Goal: Obtain resource: Download file/media

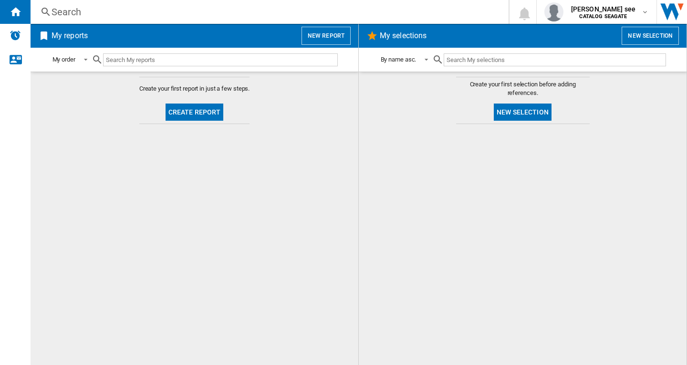
click at [332, 36] on button "New report" at bounding box center [325, 36] width 49 height 18
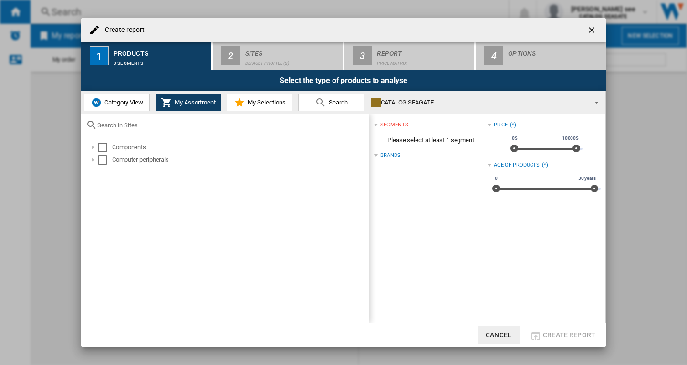
click at [116, 106] on span "Category View" at bounding box center [122, 102] width 41 height 7
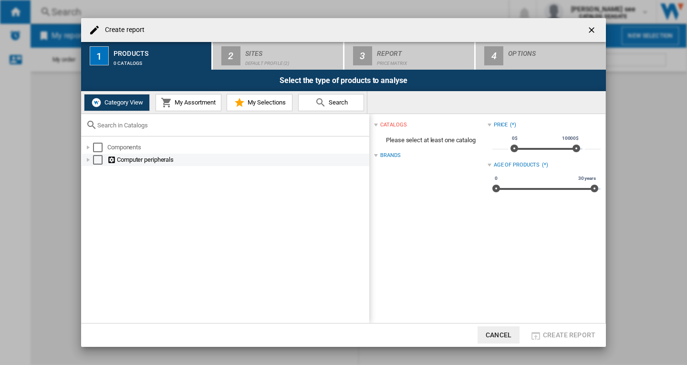
click at [90, 161] on div at bounding box center [88, 160] width 10 height 10
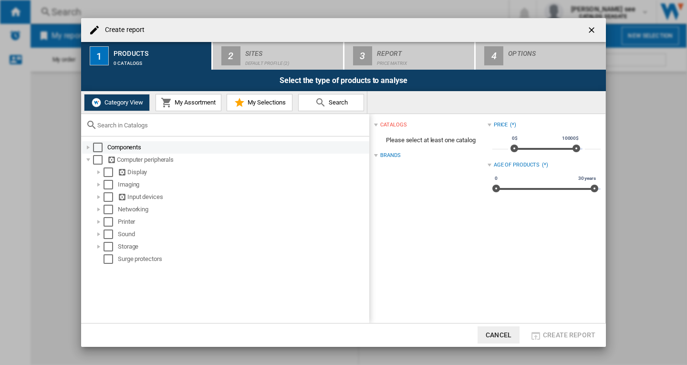
click at [88, 148] on div at bounding box center [88, 148] width 10 height 10
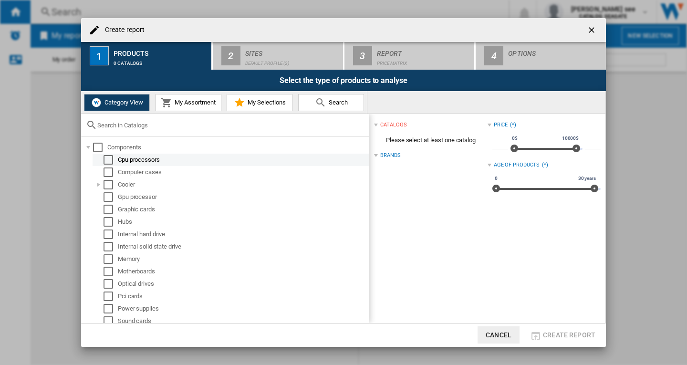
click at [108, 161] on div "Select" at bounding box center [108, 160] width 10 height 10
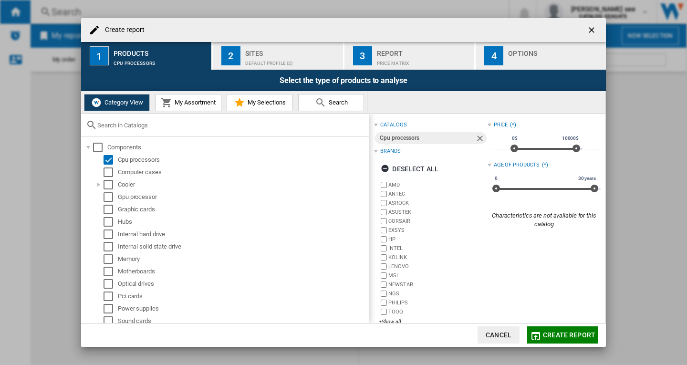
click at [269, 62] on div "Default profile (2)" at bounding box center [292, 61] width 94 height 10
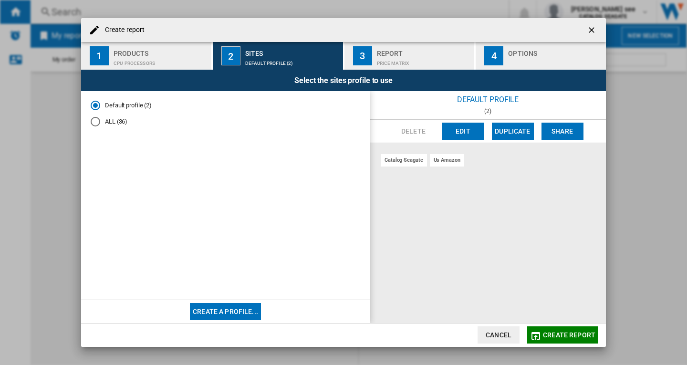
click at [391, 63] on div "Price Matrix" at bounding box center [424, 61] width 94 height 10
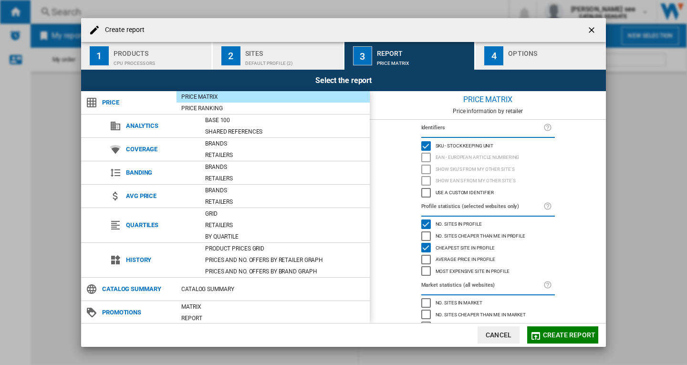
click at [573, 335] on span "Create report" at bounding box center [569, 335] width 52 height 8
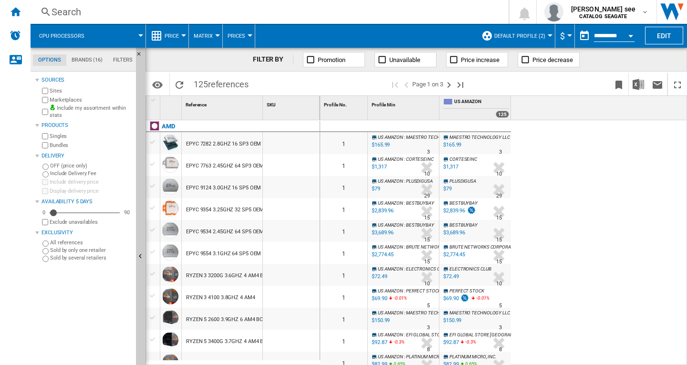
click at [141, 37] on md-menu "Cpu processors" at bounding box center [88, 36] width 115 height 24
click at [141, 34] on div at bounding box center [140, 35] width 5 height 2
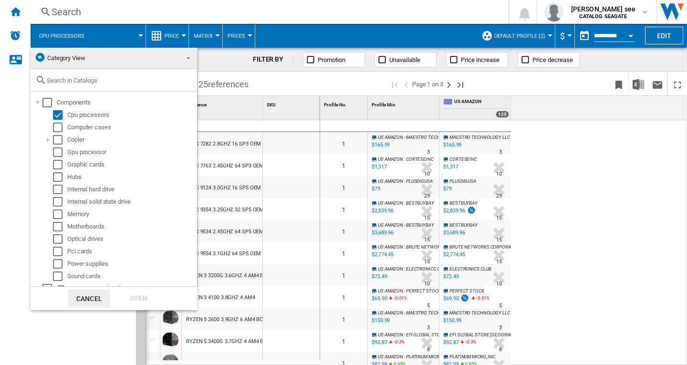
click at [595, 237] on md-backdrop at bounding box center [343, 182] width 687 height 365
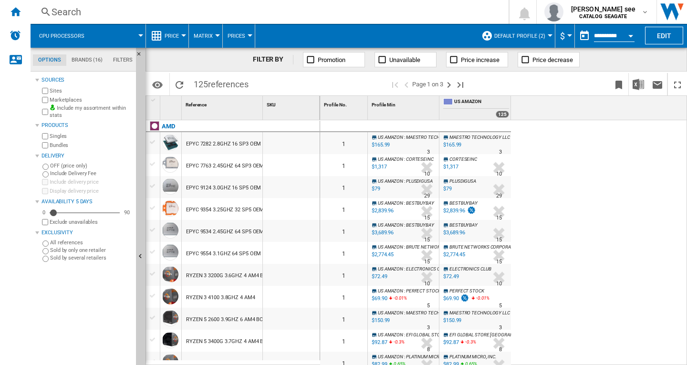
click at [141, 35] on div at bounding box center [140, 35] width 5 height 2
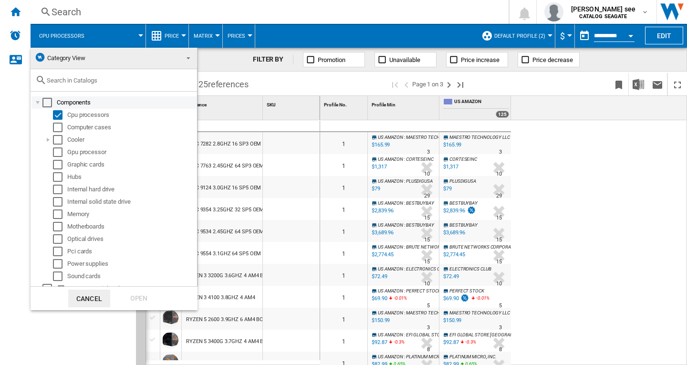
click at [38, 105] on div at bounding box center [38, 103] width 10 height 10
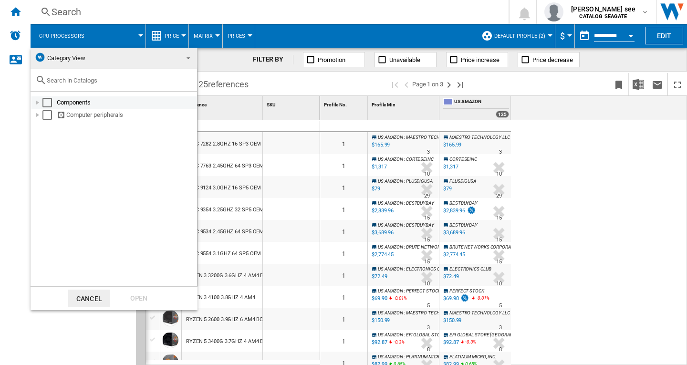
click at [37, 103] on div at bounding box center [38, 103] width 10 height 10
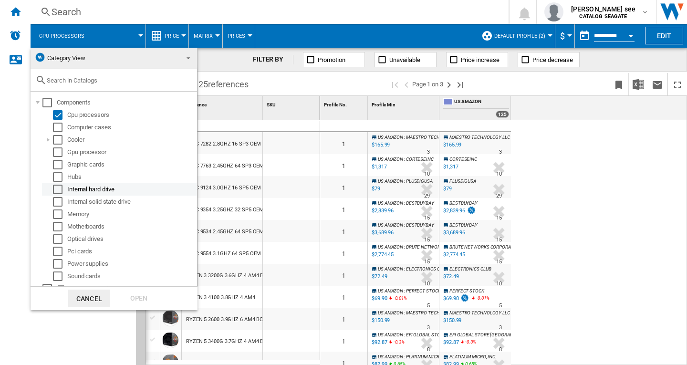
drag, startPoint x: 55, startPoint y: 190, endPoint x: 60, endPoint y: 193, distance: 6.0
click at [55, 190] on div "Select" at bounding box center [58, 190] width 10 height 10
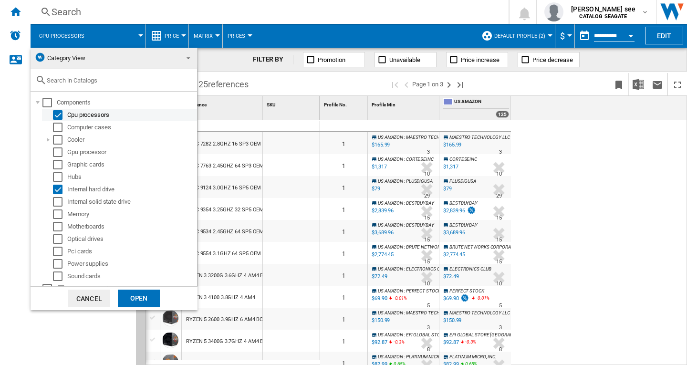
click at [57, 115] on div "Select" at bounding box center [58, 115] width 10 height 10
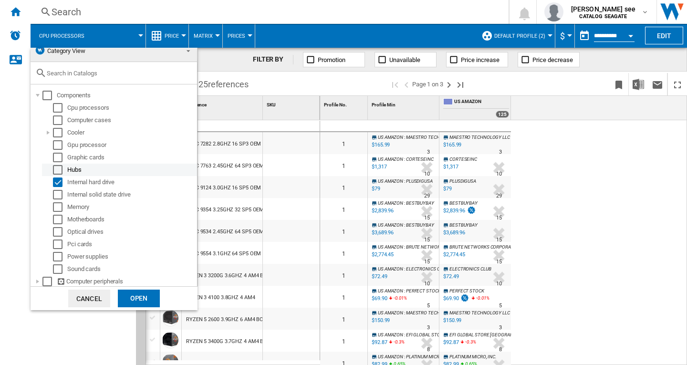
scroll to position [9, 0]
click at [38, 278] on div at bounding box center [38, 280] width 10 height 10
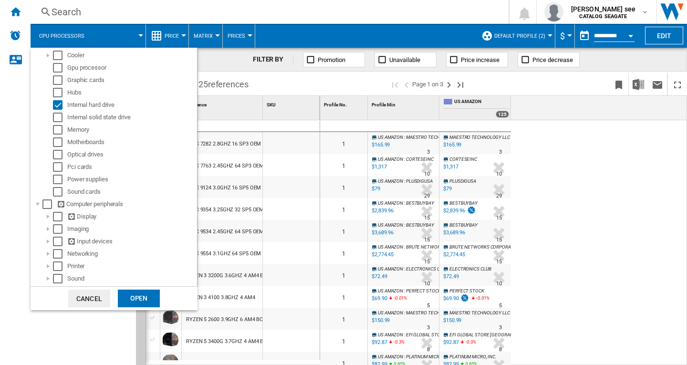
scroll to position [108, 0]
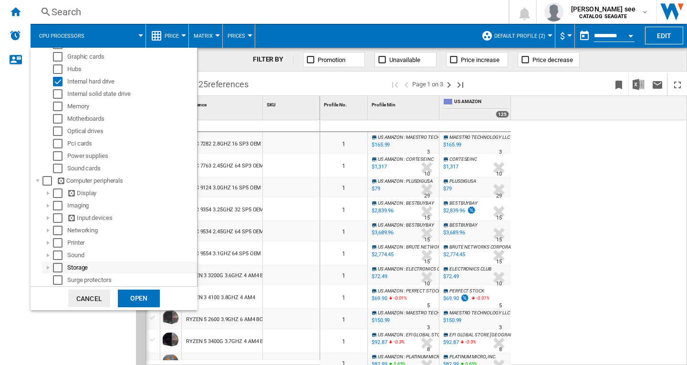
drag, startPoint x: 49, startPoint y: 266, endPoint x: 57, endPoint y: 267, distance: 8.2
click at [49, 267] on div at bounding box center [48, 268] width 10 height 10
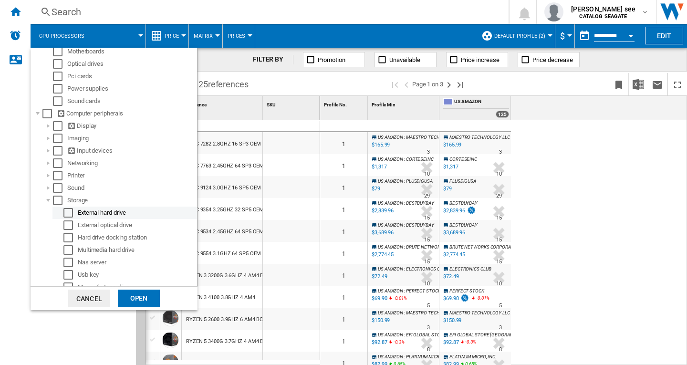
click at [93, 213] on div "External hard drive" at bounding box center [137, 213] width 118 height 10
click at [69, 214] on div "Select" at bounding box center [68, 213] width 10 height 10
click at [69, 277] on div "Select" at bounding box center [68, 275] width 10 height 10
click at [141, 299] on div "Open" at bounding box center [139, 298] width 42 height 18
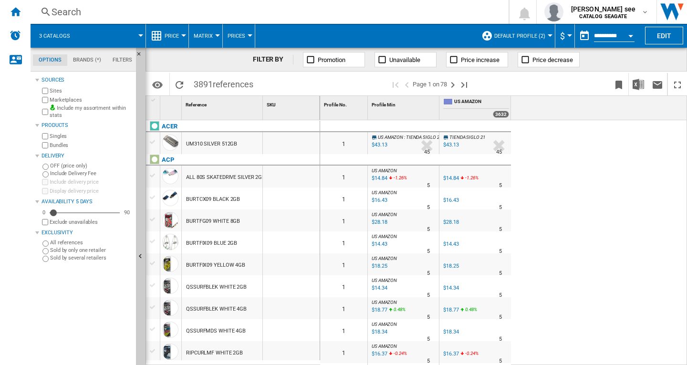
click at [140, 37] on div "3 catalogs" at bounding box center [87, 36] width 105 height 24
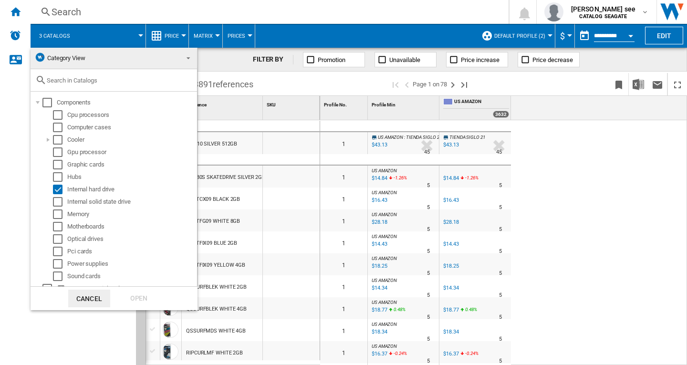
click at [139, 37] on md-backdrop at bounding box center [343, 182] width 687 height 365
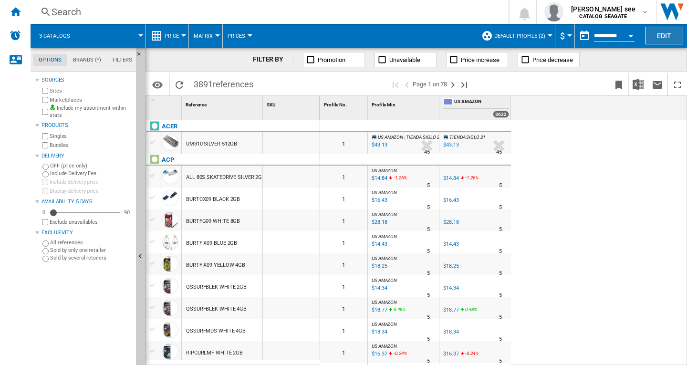
click at [668, 34] on button "Edit" at bounding box center [664, 36] width 38 height 18
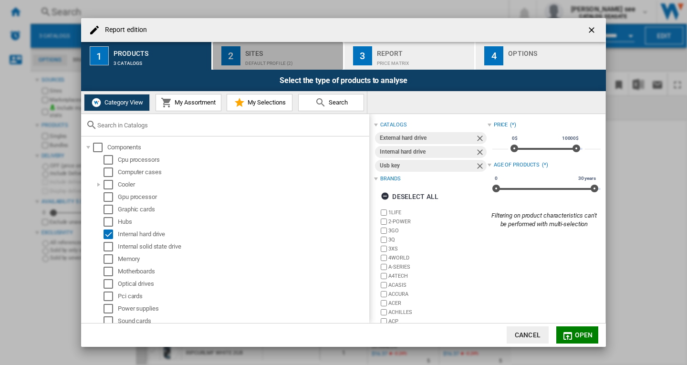
drag, startPoint x: 259, startPoint y: 61, endPoint x: 272, endPoint y: 60, distance: 12.9
click at [261, 61] on div "Default profile (2)" at bounding box center [292, 61] width 94 height 10
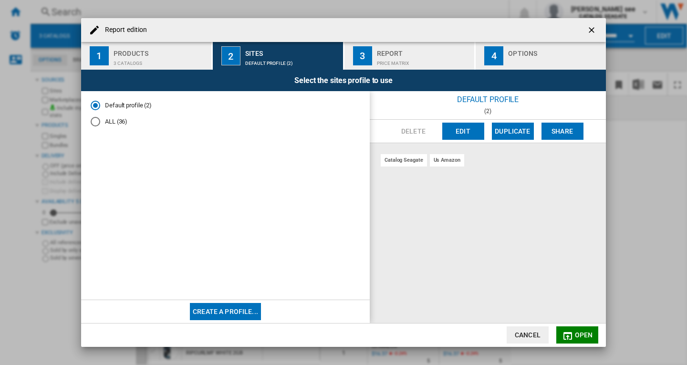
click at [158, 60] on div "3 catalogs" at bounding box center [160, 61] width 94 height 10
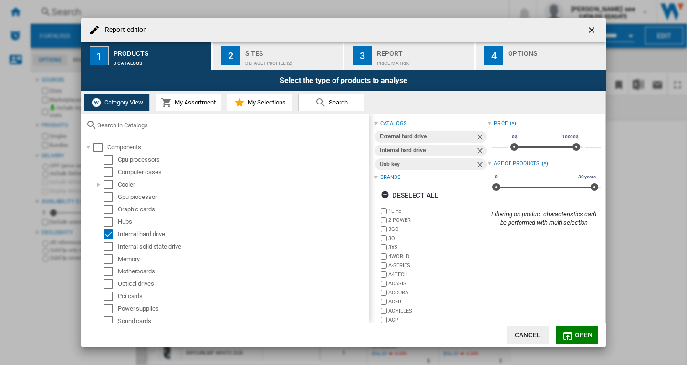
scroll to position [41, 0]
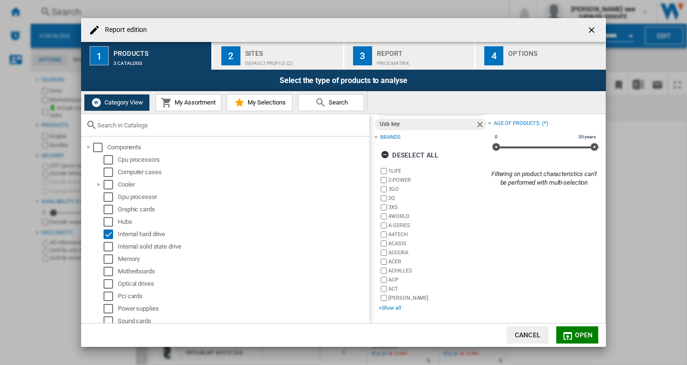
click at [392, 306] on div "+Show all" at bounding box center [433, 307] width 108 height 7
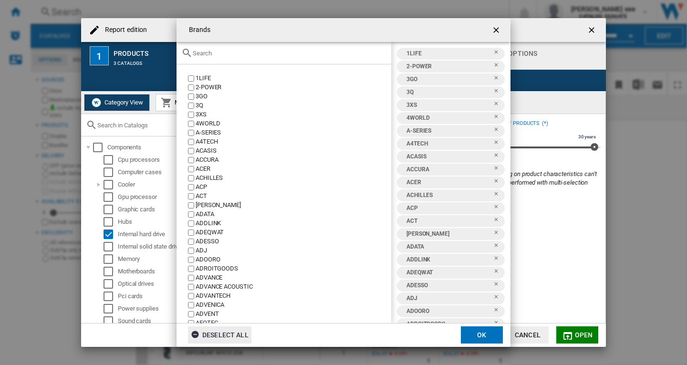
click at [217, 333] on div "Deselect all" at bounding box center [220, 334] width 58 height 17
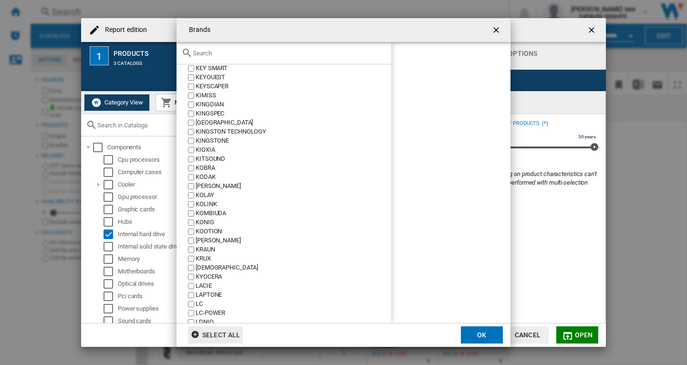
scroll to position [3861, 0]
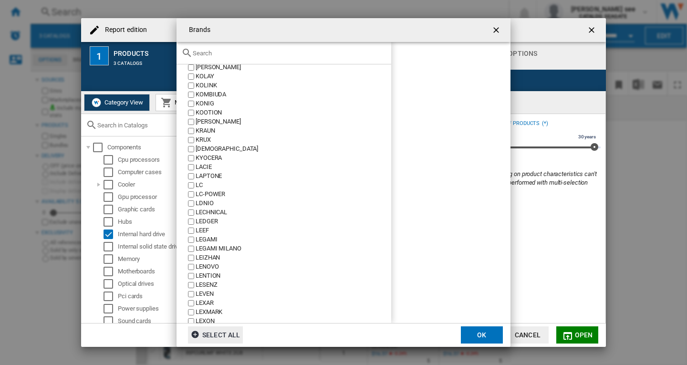
click at [207, 167] on div "LACIE" at bounding box center [292, 167] width 195 height 9
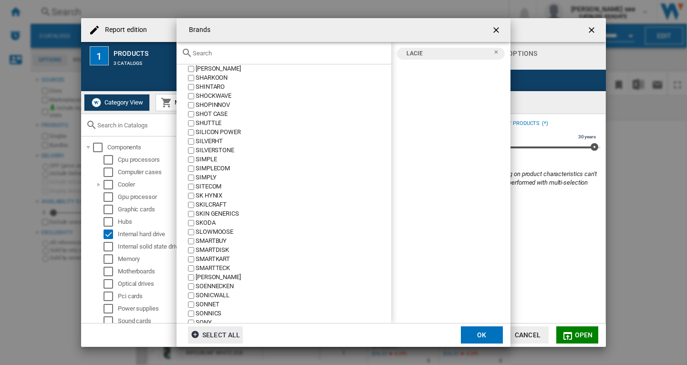
scroll to position [6029, 0]
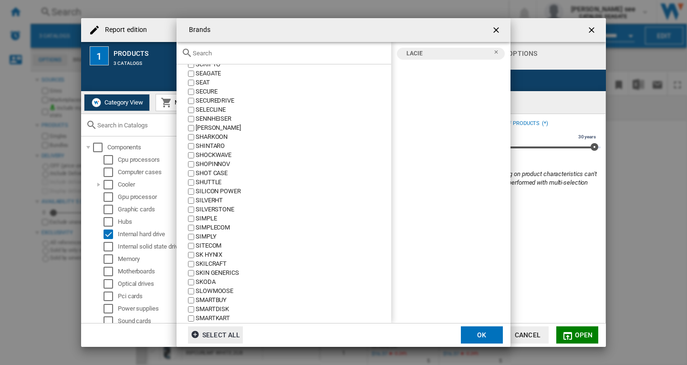
click at [204, 72] on div "SEAGATE" at bounding box center [292, 73] width 195 height 9
click at [482, 334] on button "OK" at bounding box center [482, 334] width 42 height 17
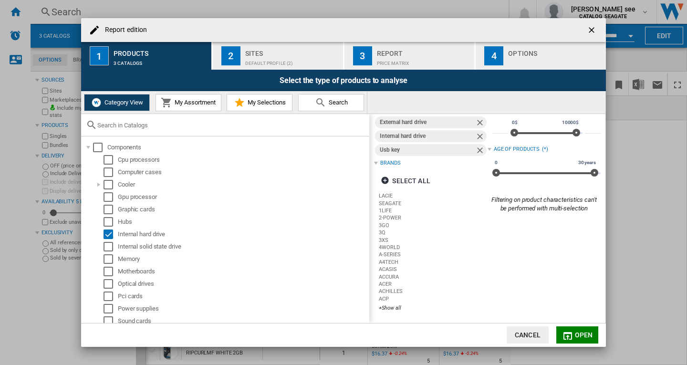
scroll to position [41, 0]
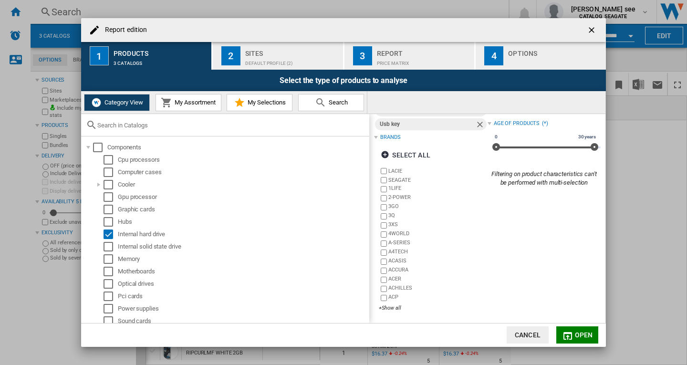
click at [586, 331] on span "Open" at bounding box center [584, 335] width 18 height 8
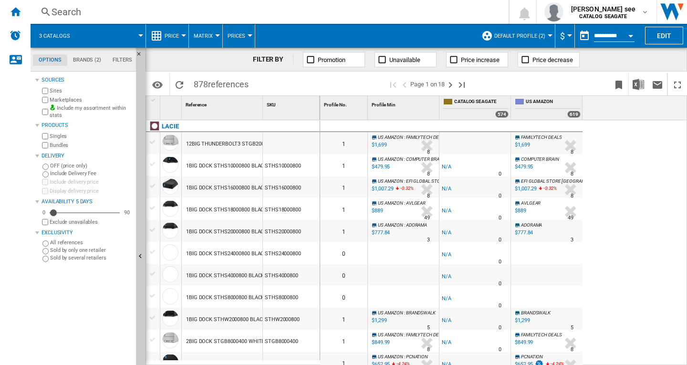
click at [543, 38] on span "Default profile (2)" at bounding box center [519, 36] width 51 height 6
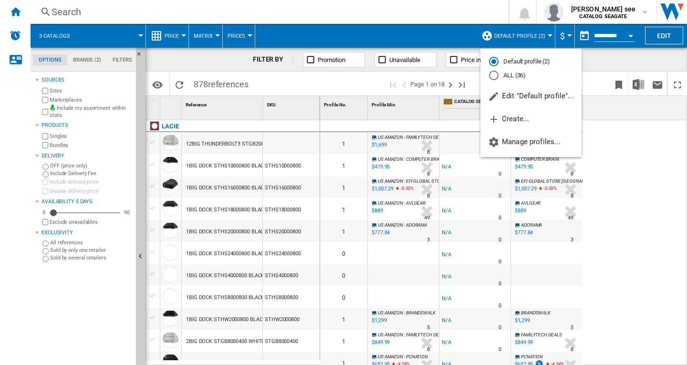
click at [639, 180] on md-backdrop at bounding box center [343, 182] width 687 height 365
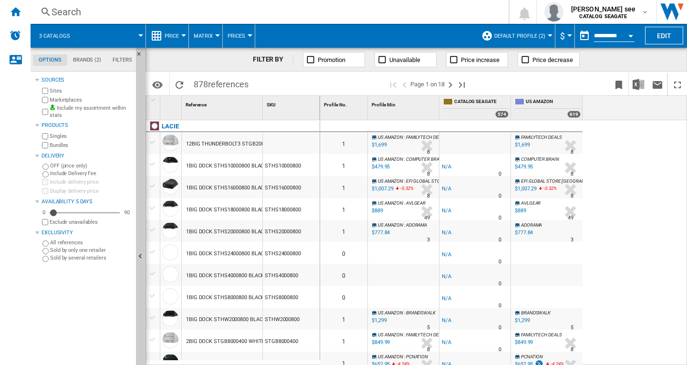
click at [139, 38] on span at bounding box center [111, 36] width 57 height 24
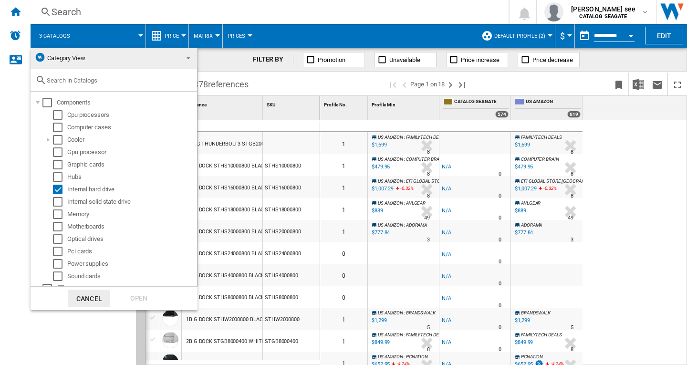
click at [183, 59] on span at bounding box center [185, 57] width 11 height 13
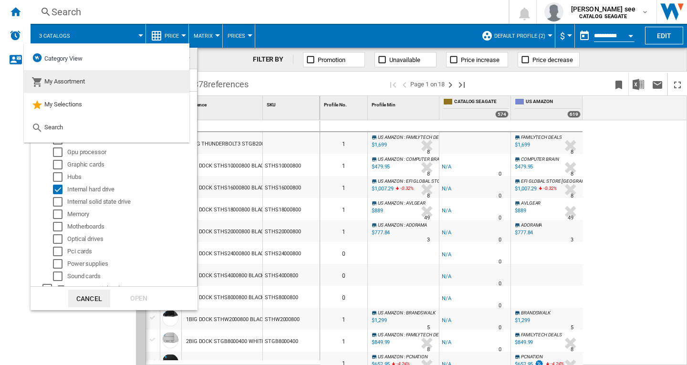
click at [100, 82] on md-option "My Assortment" at bounding box center [106, 81] width 165 height 23
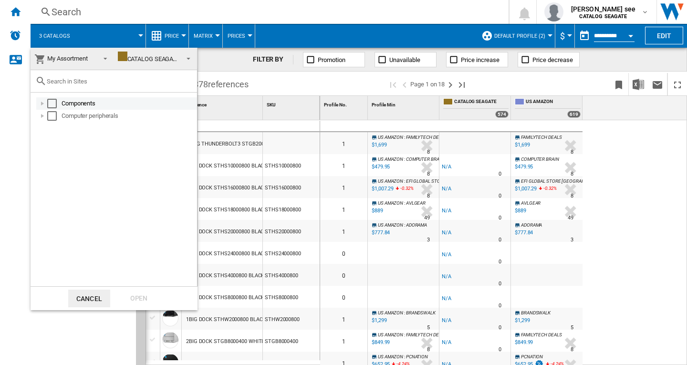
click at [41, 104] on div at bounding box center [43, 104] width 10 height 10
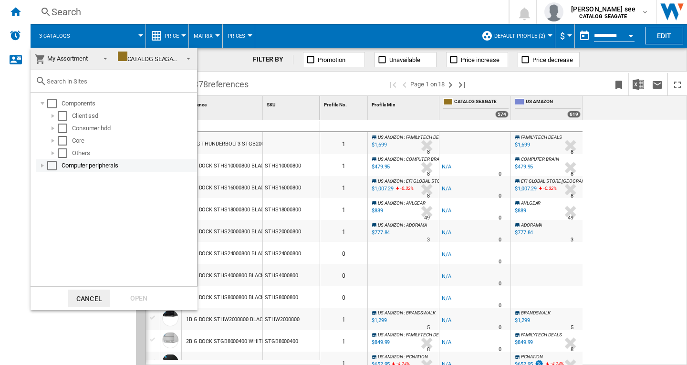
click at [43, 168] on div at bounding box center [43, 166] width 10 height 10
click at [139, 37] on md-backdrop at bounding box center [343, 182] width 687 height 365
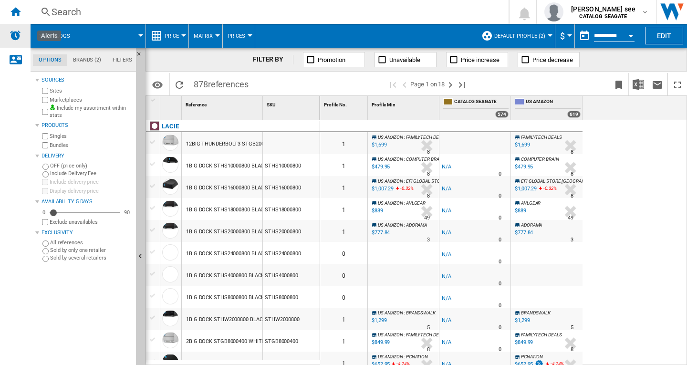
click at [15, 34] on img "Alerts" at bounding box center [15, 35] width 11 height 11
click at [12, 12] on ng-md-icon "Home" at bounding box center [15, 11] width 11 height 11
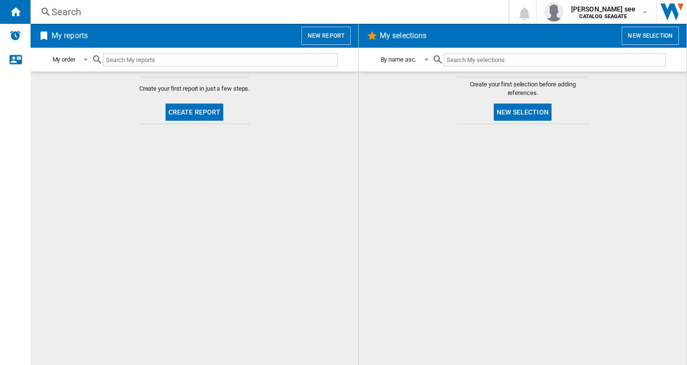
click at [328, 37] on button "New report" at bounding box center [325, 36] width 49 height 18
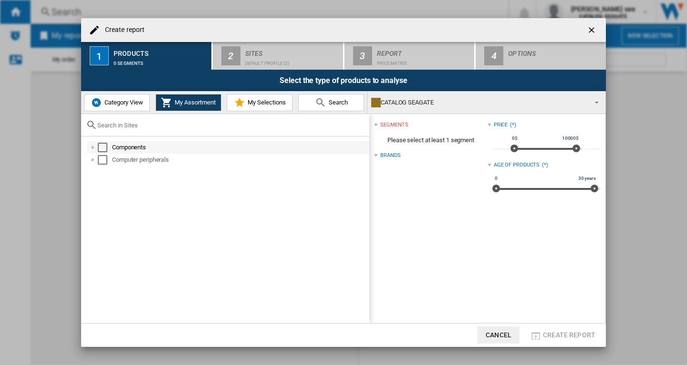
click at [92, 149] on div "Create report ..." at bounding box center [93, 148] width 10 height 10
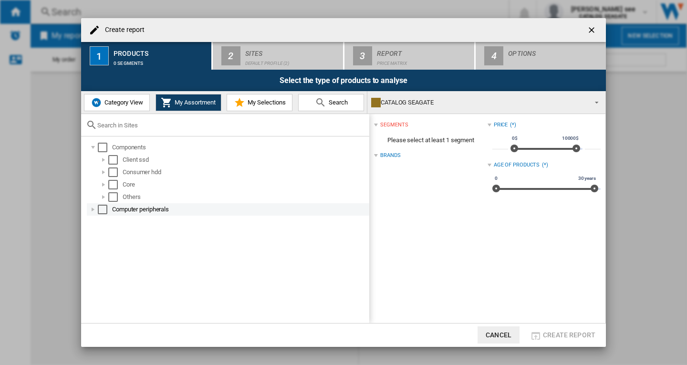
drag, startPoint x: 92, startPoint y: 211, endPoint x: 98, endPoint y: 211, distance: 6.7
click at [92, 211] on div "Create report ..." at bounding box center [93, 210] width 10 height 10
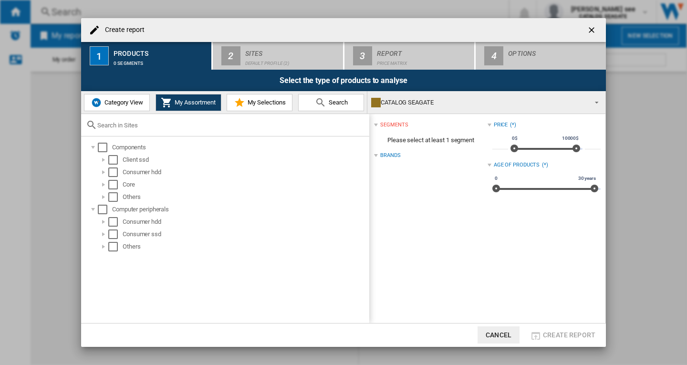
click at [134, 103] on span "Category View" at bounding box center [122, 102] width 41 height 7
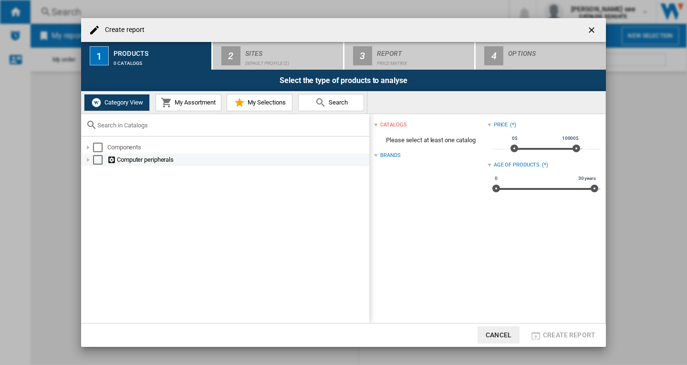
click at [86, 161] on div "Create report ..." at bounding box center [88, 160] width 10 height 10
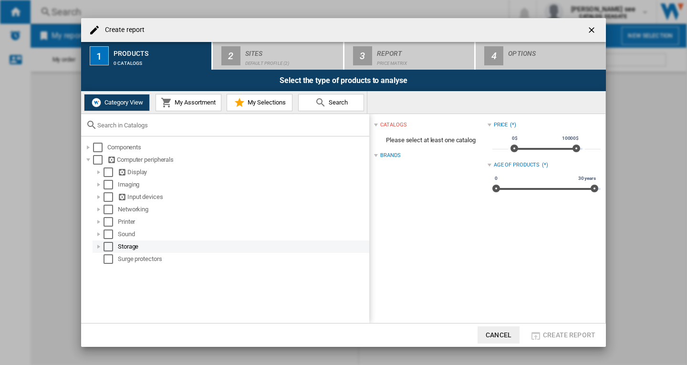
click at [97, 249] on div "Create report ..." at bounding box center [99, 247] width 10 height 10
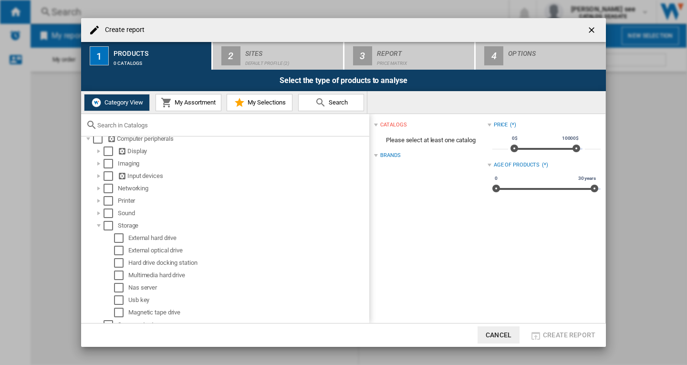
scroll to position [30, 0]
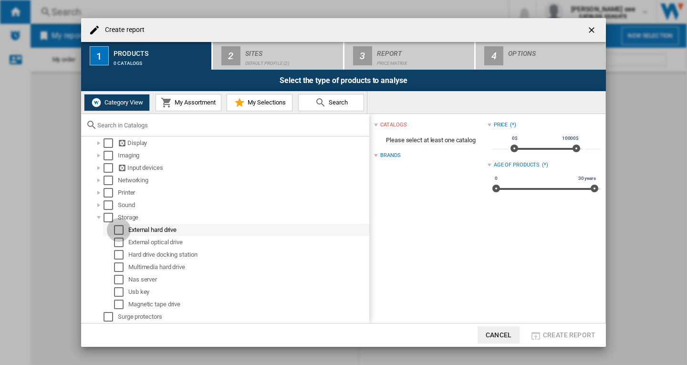
click at [117, 229] on div "Select" at bounding box center [119, 230] width 10 height 10
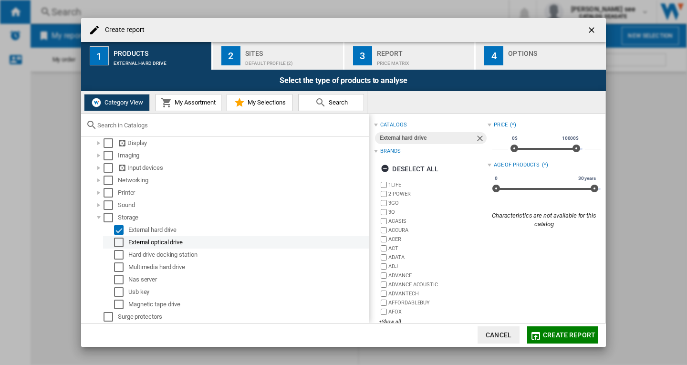
click at [115, 244] on div "Select" at bounding box center [119, 242] width 10 height 10
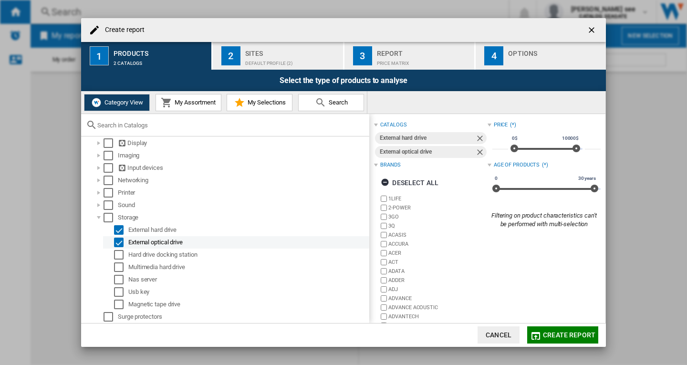
click at [118, 243] on div "Select" at bounding box center [119, 242] width 10 height 10
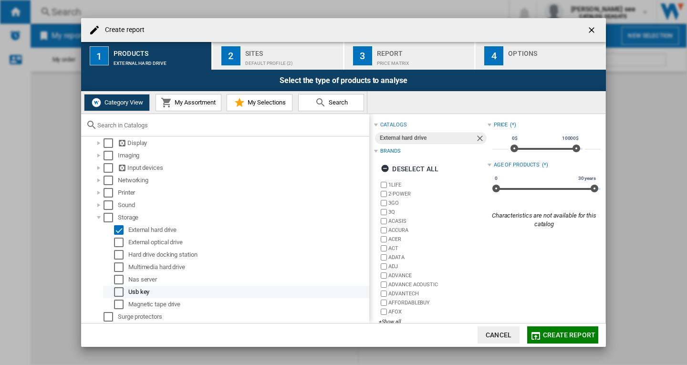
click at [119, 291] on div "Select" at bounding box center [119, 292] width 10 height 10
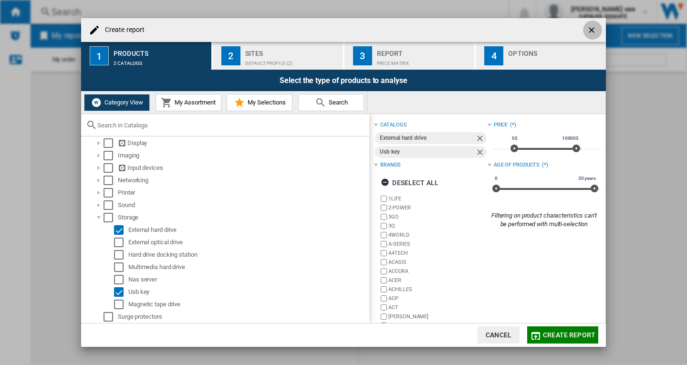
drag, startPoint x: 590, startPoint y: 29, endPoint x: 506, endPoint y: 45, distance: 85.8
click at [591, 30] on ng-md-icon "getI18NText('BUTTONS.CLOSE_DIALOG')" at bounding box center [591, 30] width 11 height 11
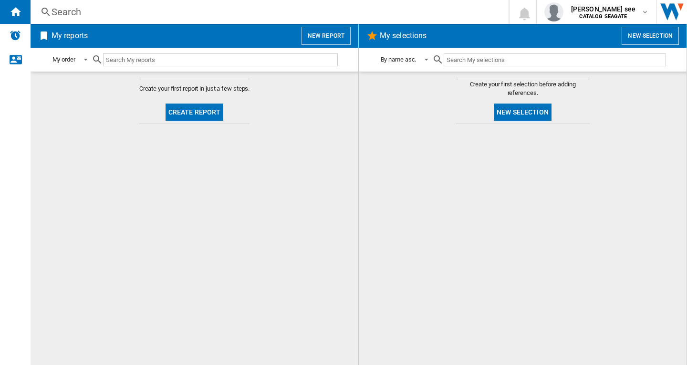
click at [65, 12] on div "Search" at bounding box center [267, 11] width 432 height 13
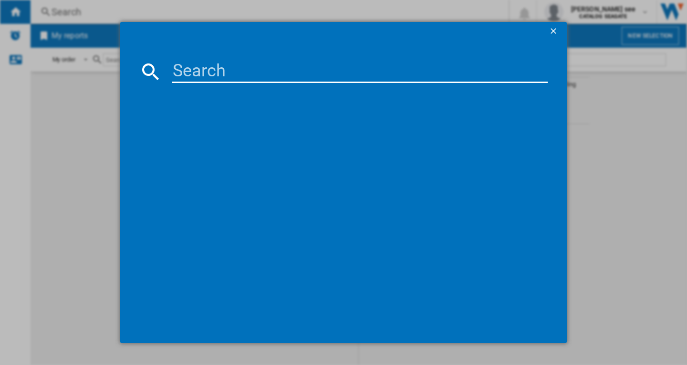
click at [215, 69] on input at bounding box center [360, 71] width 376 height 23
paste input "LACIE RUGGED MINI STMF1000400 ORANGE 1TB"
type input "LACIE RUGGED MINI STMF1000400 ORANGE 1TB"
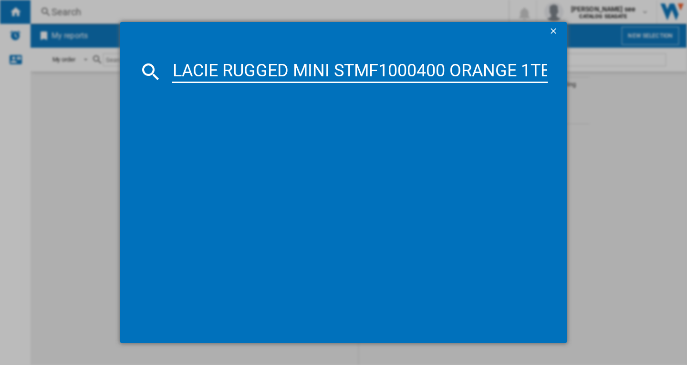
scroll to position [0, 6]
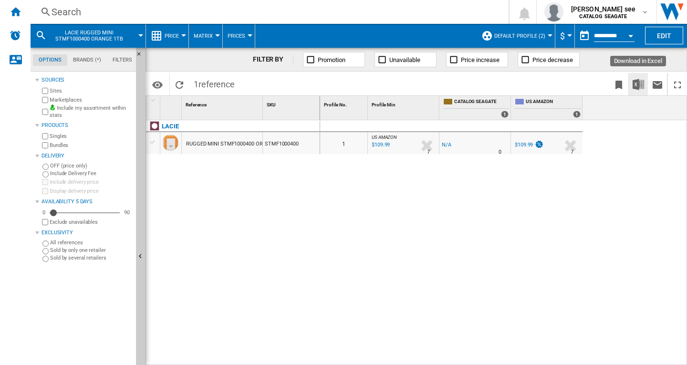
click at [640, 86] on img "Download in Excel" at bounding box center [637, 84] width 11 height 11
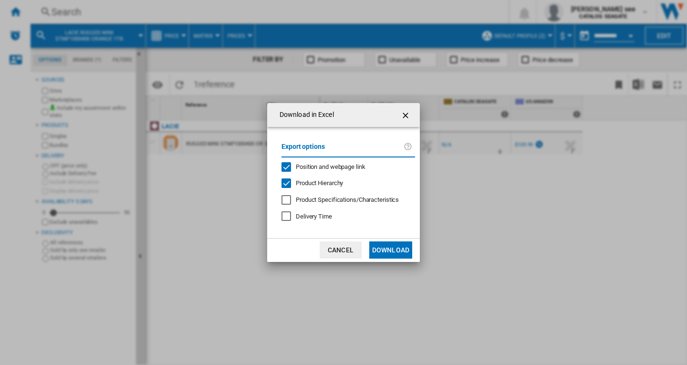
click at [390, 252] on button "Download" at bounding box center [390, 249] width 43 height 17
